Goal: Information Seeking & Learning: Learn about a topic

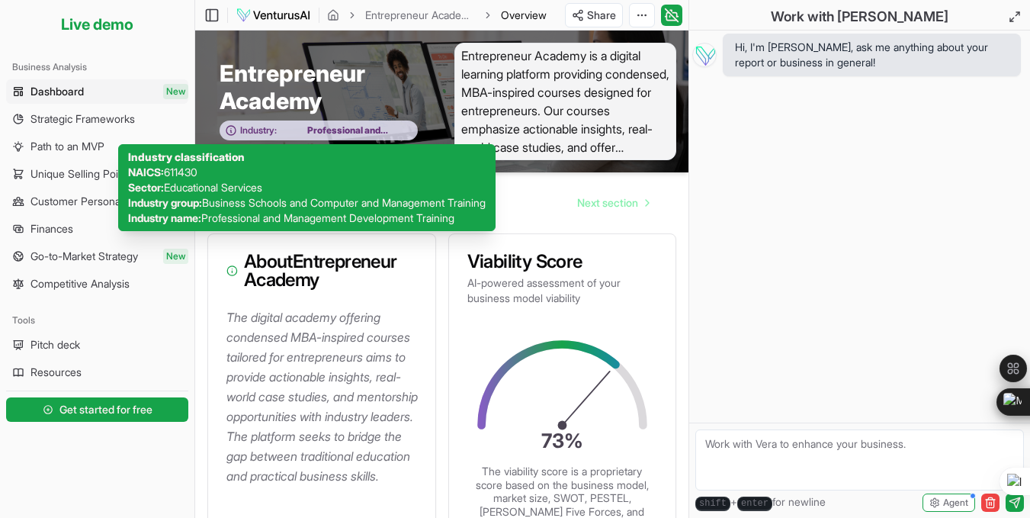
click at [361, 133] on span "Professional and Management Development Training" at bounding box center [343, 130] width 133 height 12
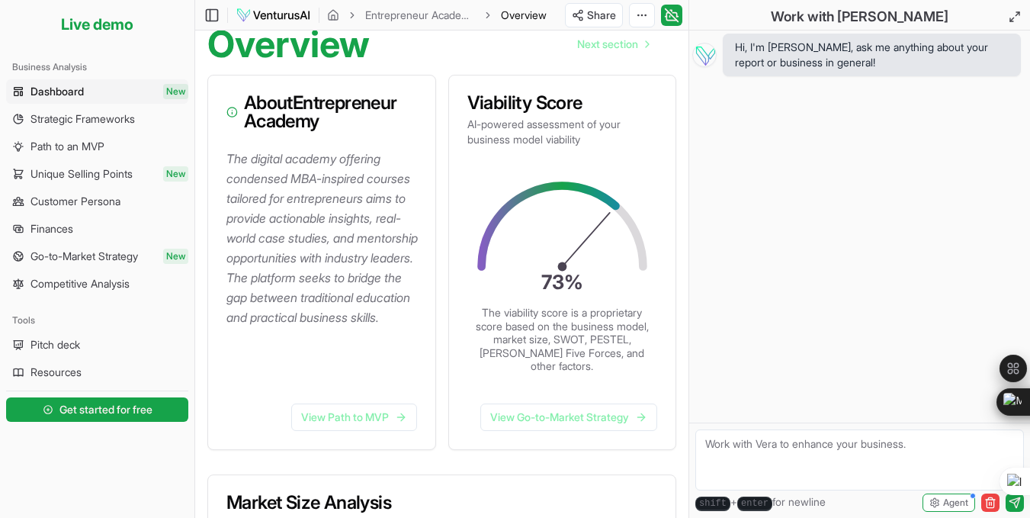
scroll to position [208, 0]
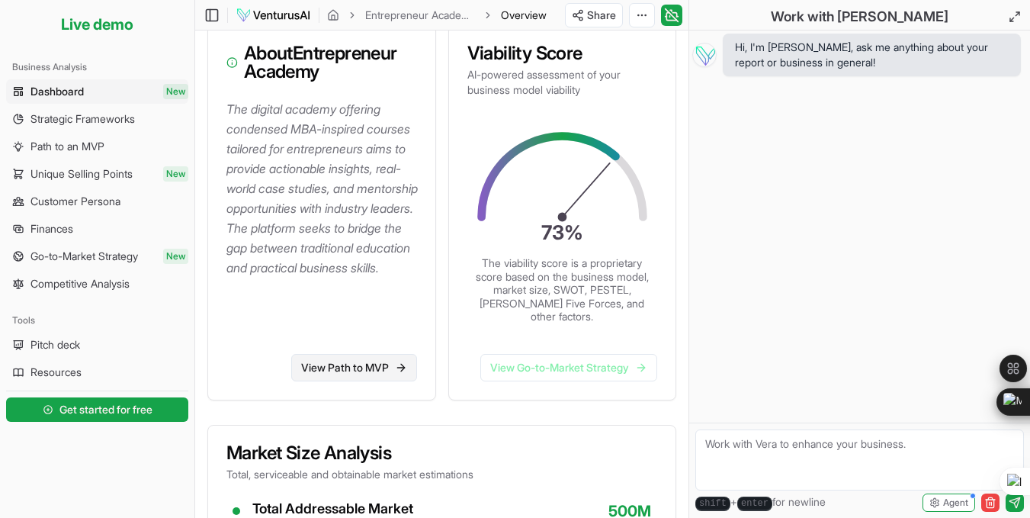
click at [313, 371] on link "View Path to MVP" at bounding box center [354, 367] width 126 height 27
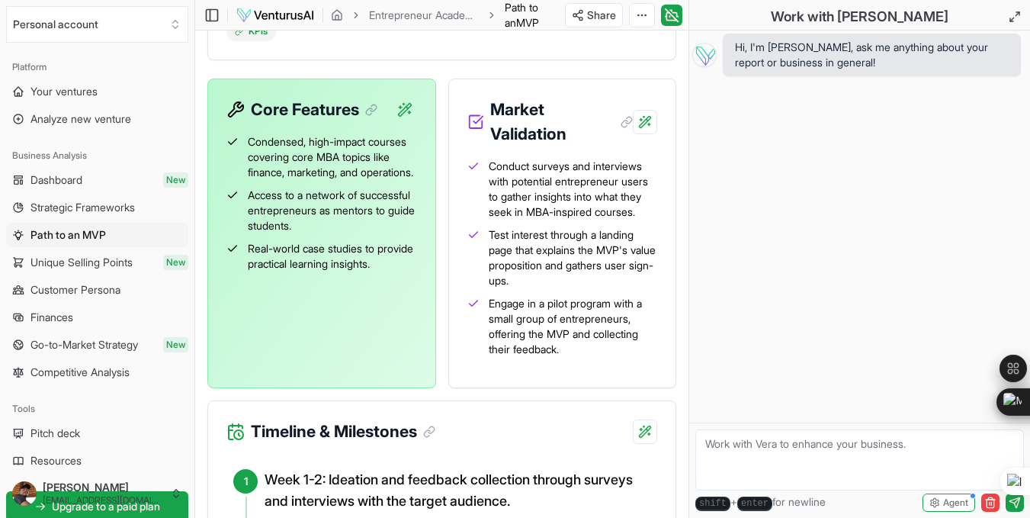
scroll to position [502, 0]
click at [530, 287] on span "Test interest through a landing page that explains the MVP's value proposition …" at bounding box center [573, 256] width 169 height 61
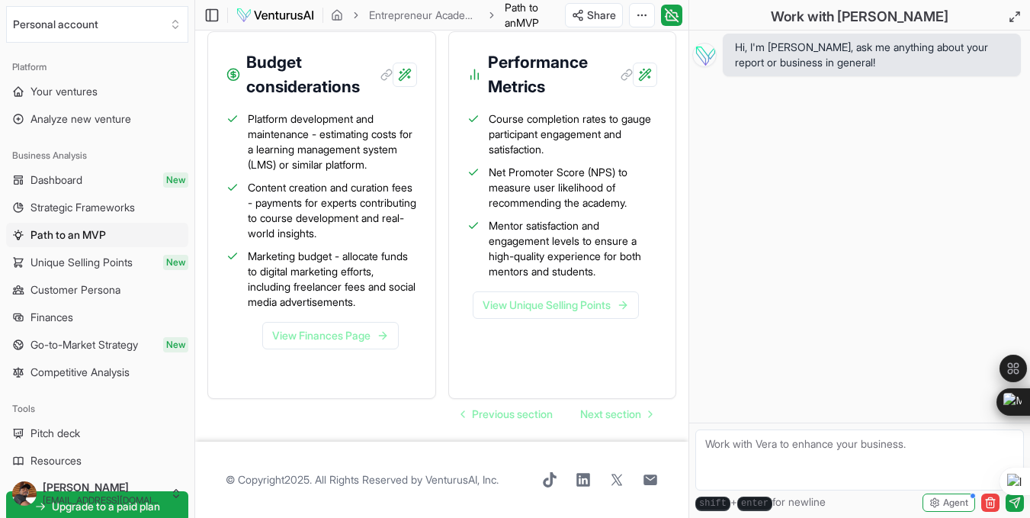
scroll to position [2114, 0]
click at [342, 349] on link "View Finances Page" at bounding box center [330, 335] width 136 height 27
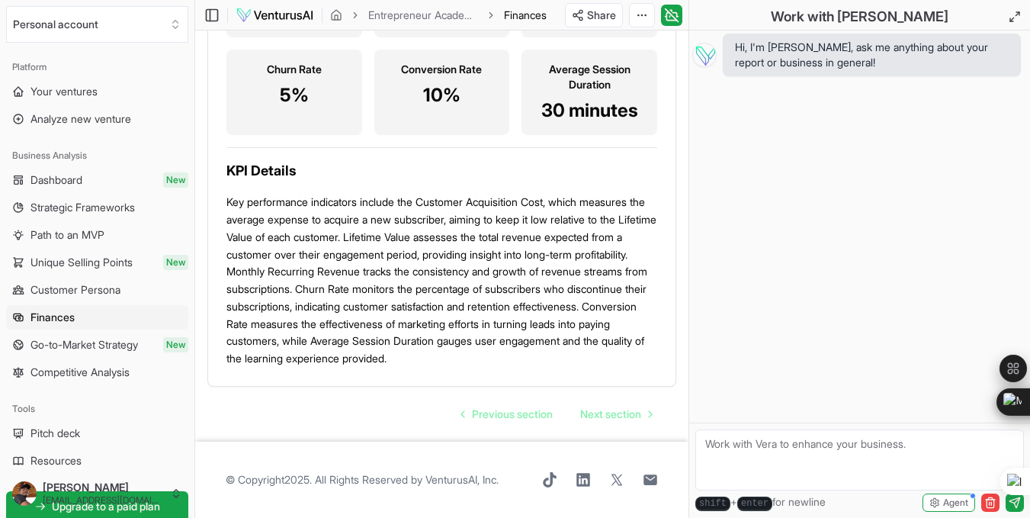
scroll to position [2877, 0]
